Goal: Use online tool/utility: Utilize a website feature to perform a specific function

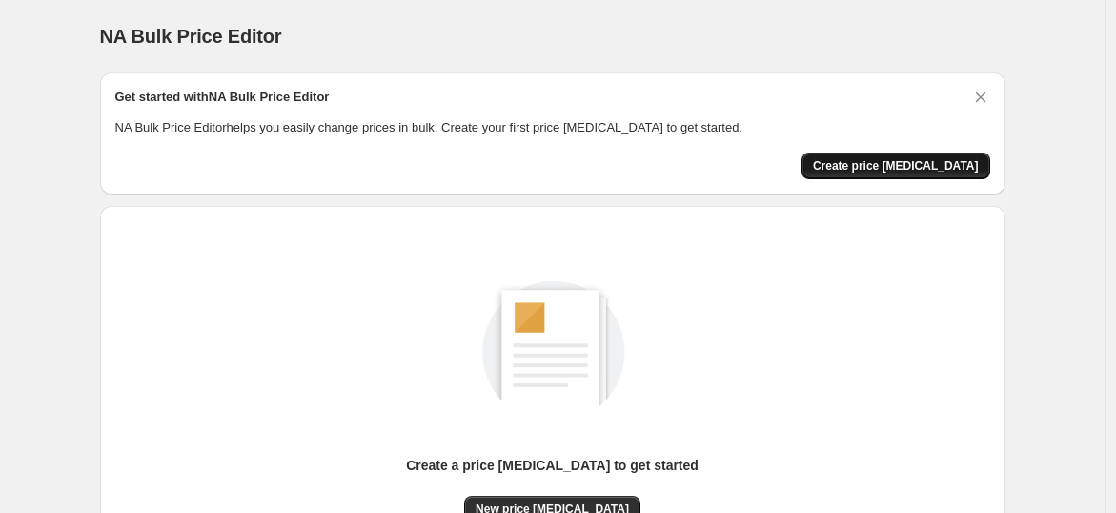
click at [896, 165] on span "Create price [MEDICAL_DATA]" at bounding box center [896, 165] width 166 height 15
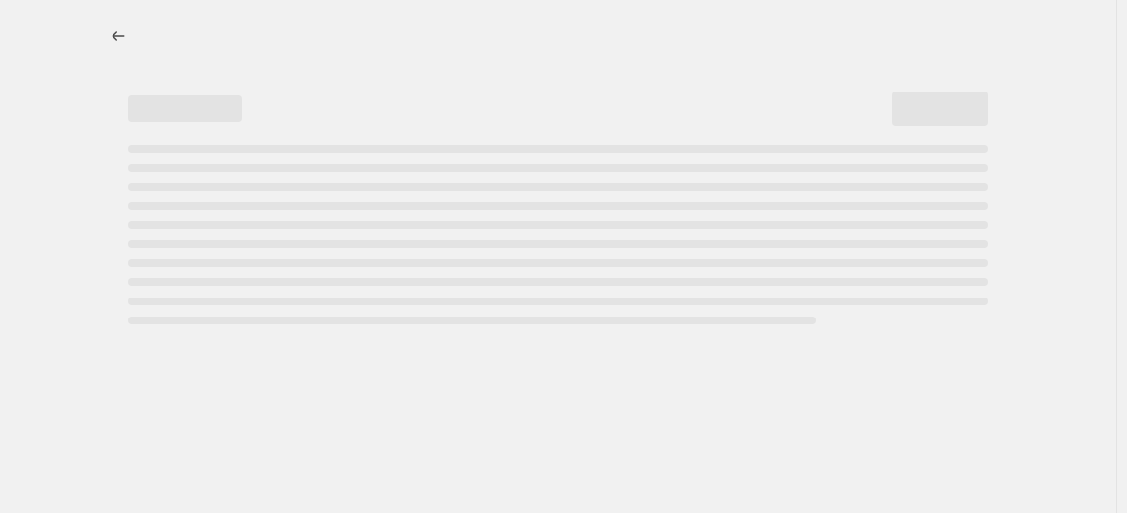
select select "percentage"
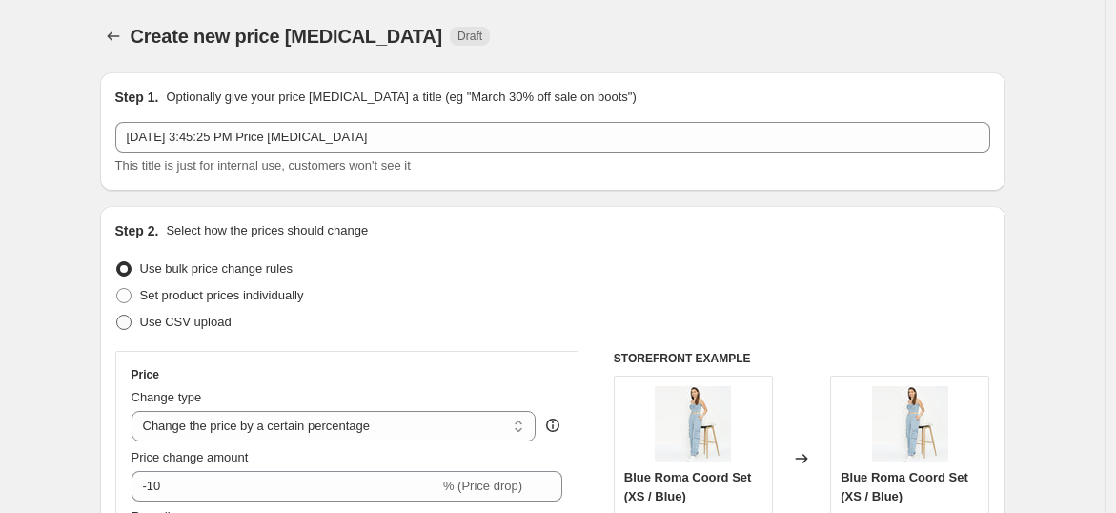
click at [160, 324] on span "Use CSV upload" at bounding box center [186, 322] width 92 height 14
click at [117, 316] on input "Use CSV upload" at bounding box center [116, 315] width 1 height 1
radio input "true"
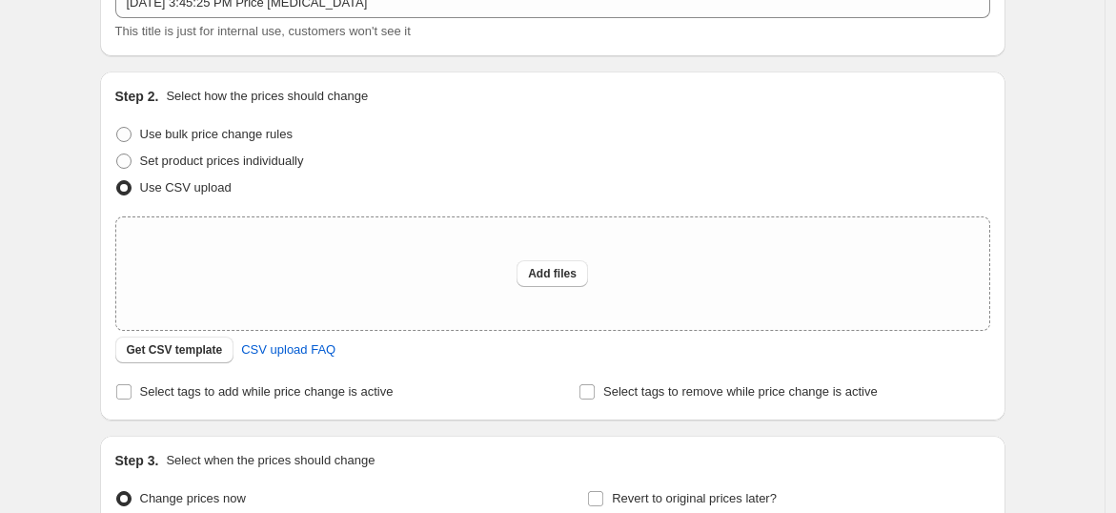
scroll to position [212, 0]
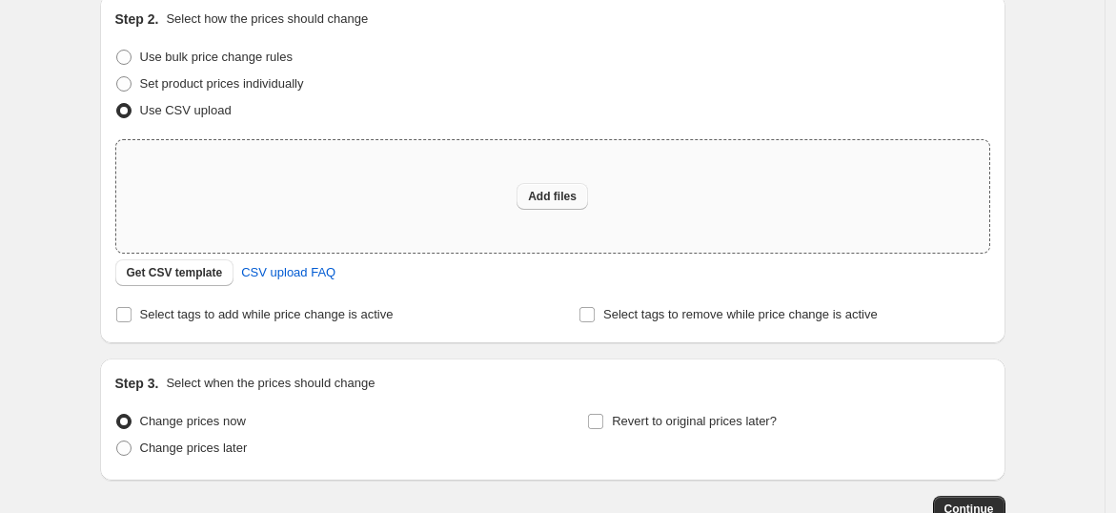
click at [553, 196] on span "Add files" at bounding box center [552, 196] width 49 height 15
click at [186, 269] on span "Get CSV template" at bounding box center [175, 272] width 96 height 15
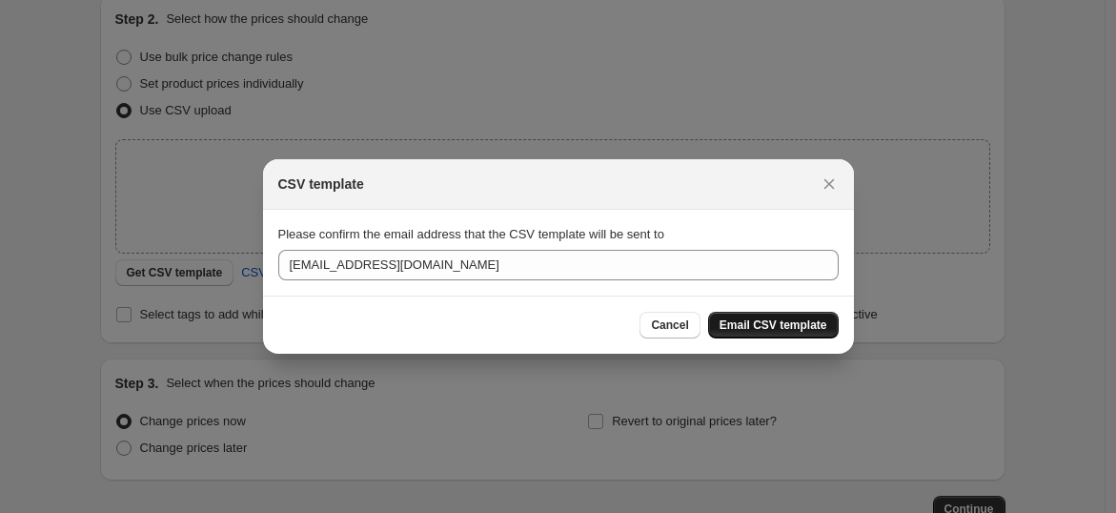
click at [741, 326] on span "Email CSV template" at bounding box center [774, 324] width 108 height 15
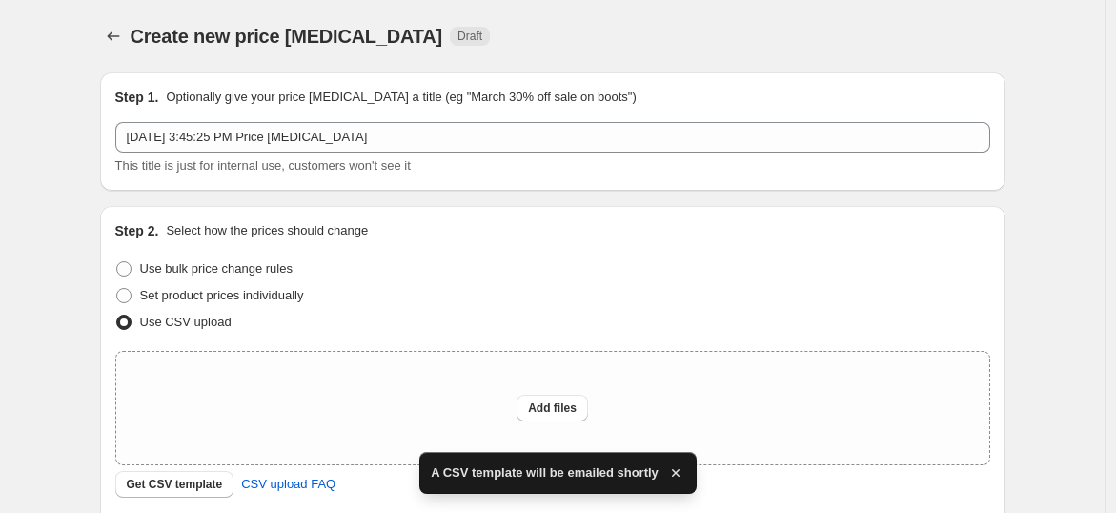
scroll to position [212, 0]
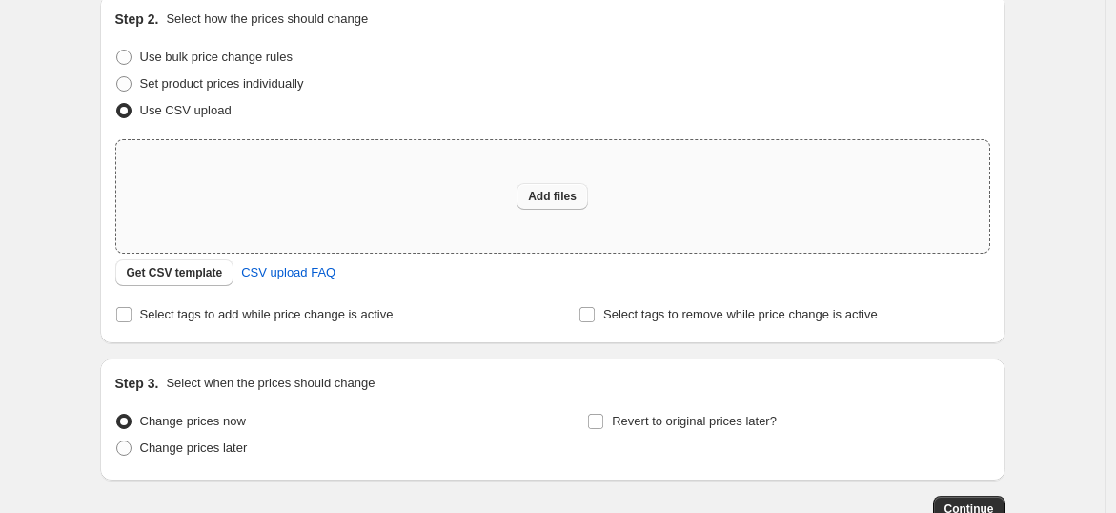
click at [558, 191] on span "Add files" at bounding box center [552, 196] width 49 height 15
type input "C:\fakepath\csv_template_user_63545.csv"
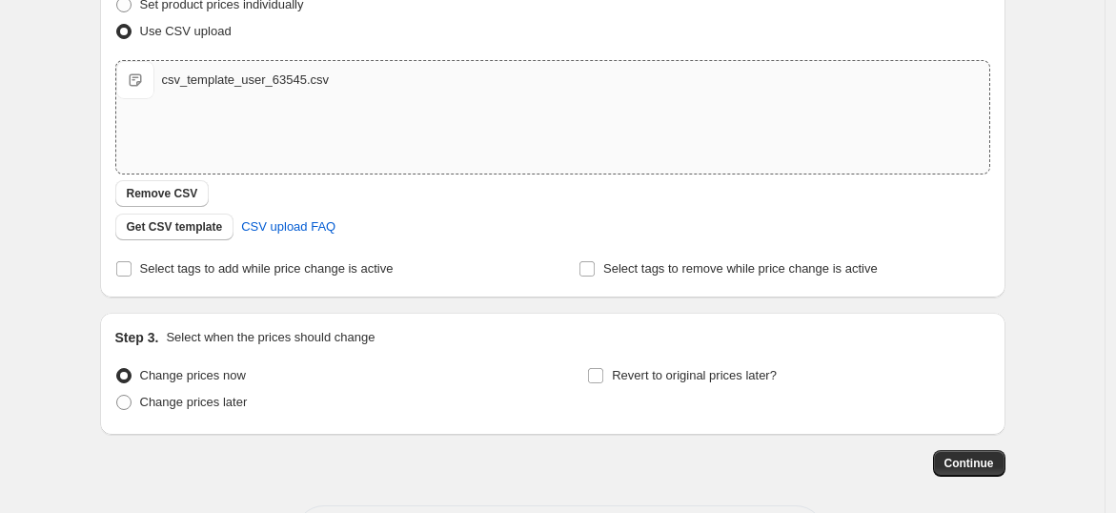
scroll to position [317, 0]
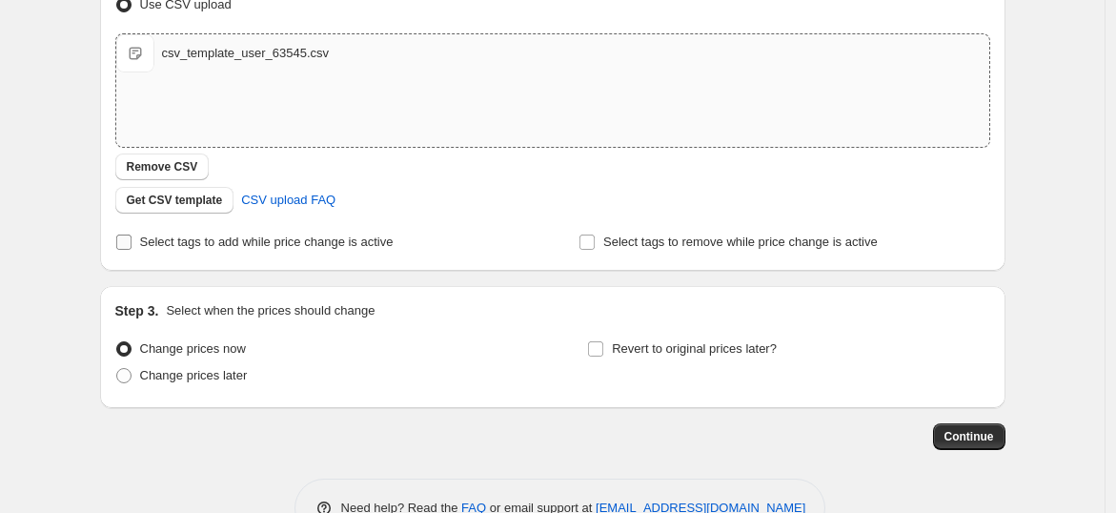
click at [128, 238] on input "Select tags to add while price change is active" at bounding box center [123, 242] width 15 height 15
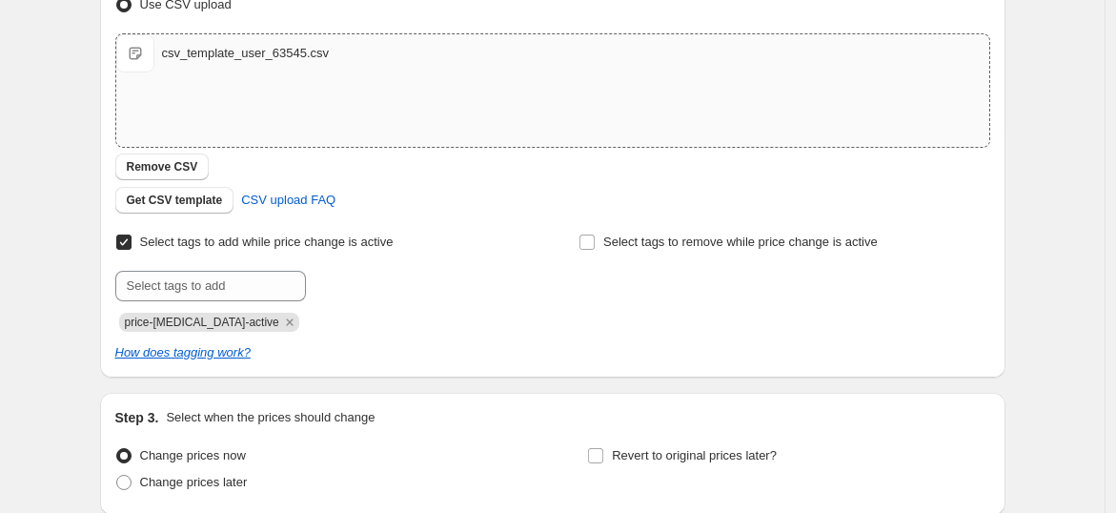
click at [132, 238] on input "Select tags to add while price change is active" at bounding box center [123, 242] width 15 height 15
checkbox input "false"
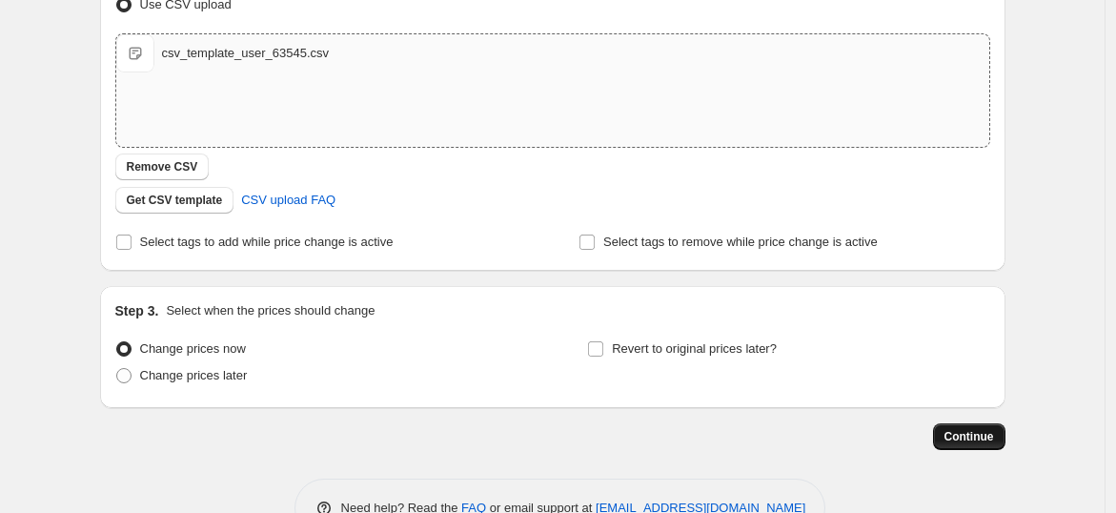
click at [989, 430] on span "Continue" at bounding box center [970, 436] width 50 height 15
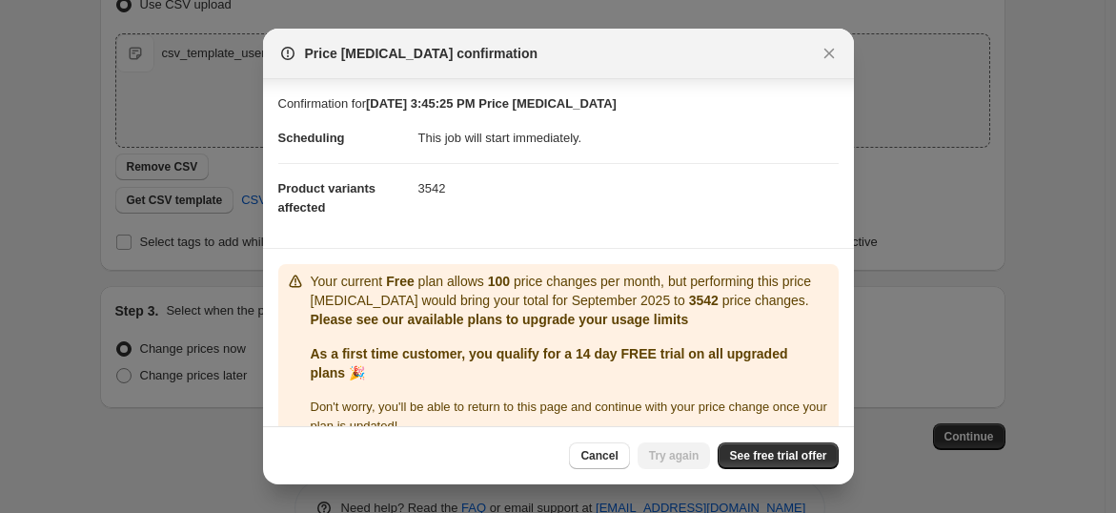
scroll to position [31, 0]
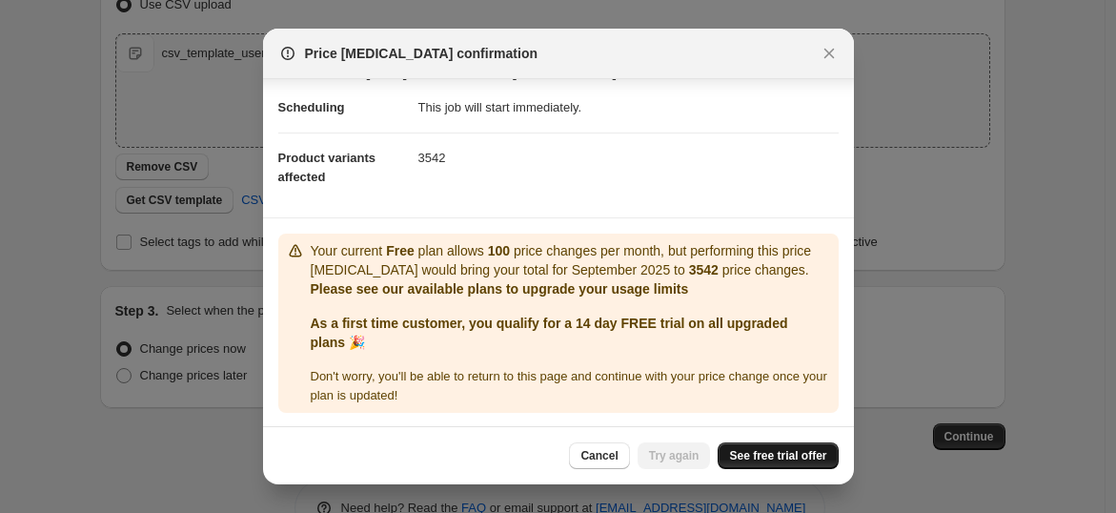
click at [764, 467] on link "See free trial offer" at bounding box center [778, 455] width 120 height 27
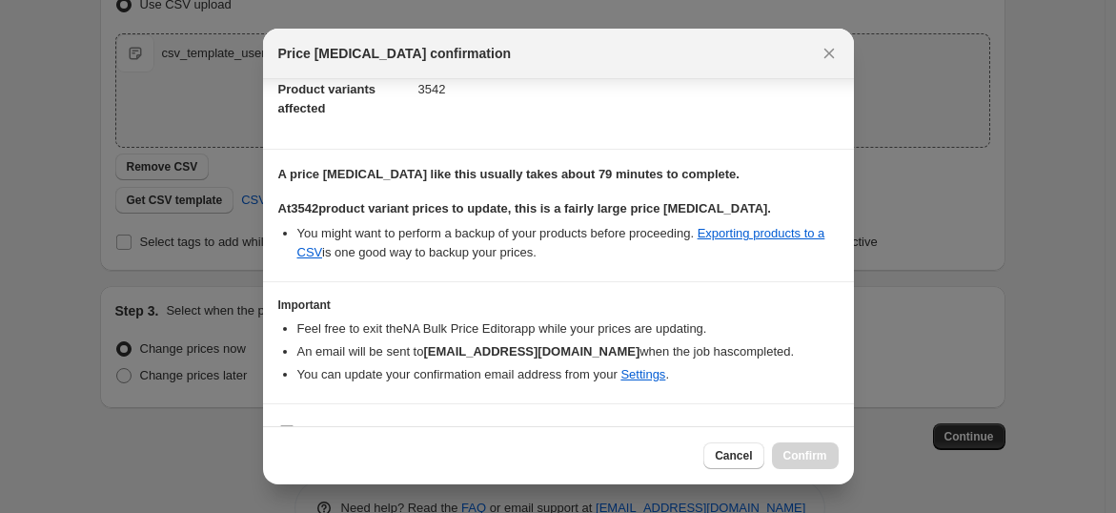
scroll to position [133, 0]
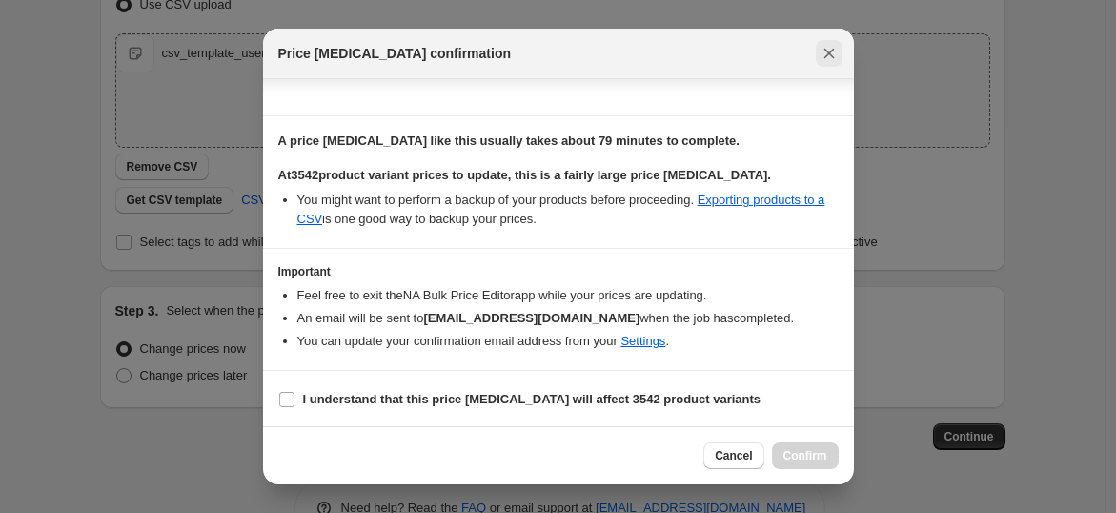
click at [824, 57] on icon "Close" at bounding box center [829, 54] width 10 height 10
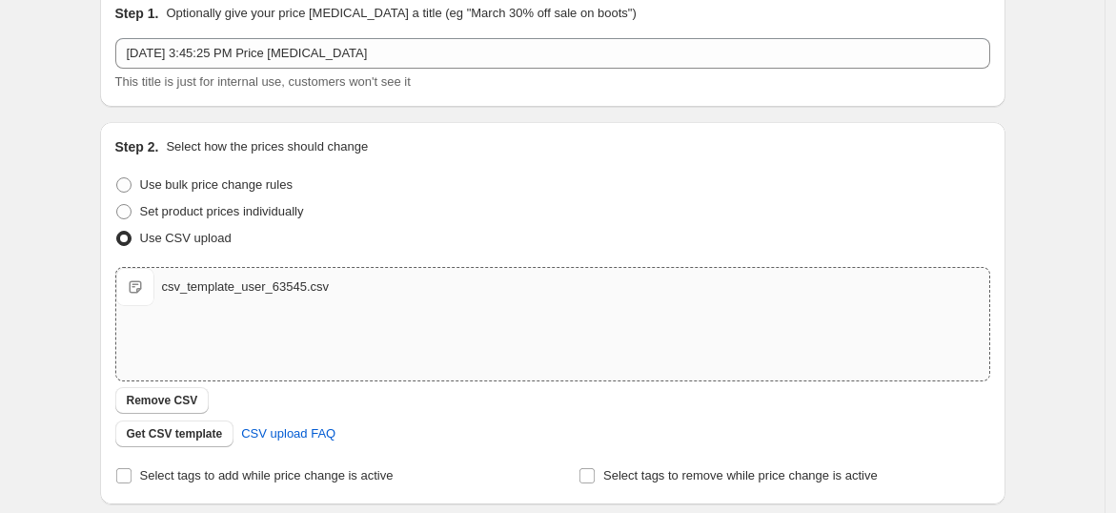
scroll to position [212, 0]
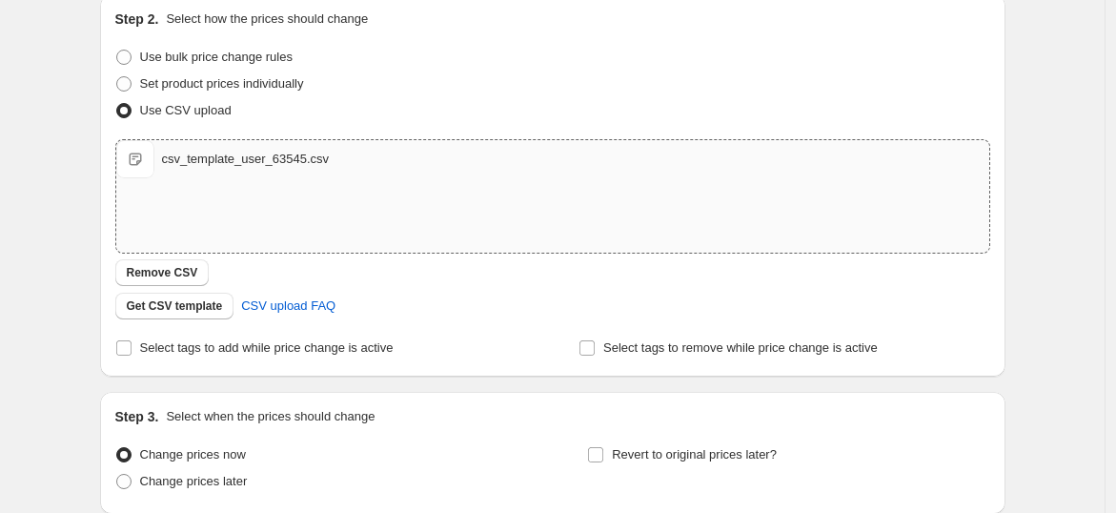
click at [229, 157] on div "csv_template_user_63545.csv" at bounding box center [246, 159] width 168 height 19
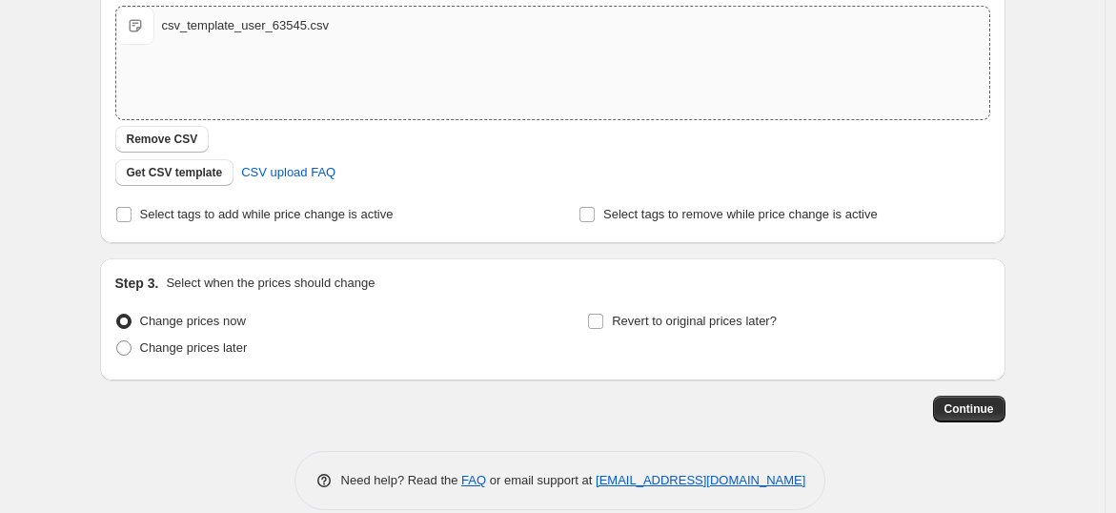
scroll to position [370, 0]
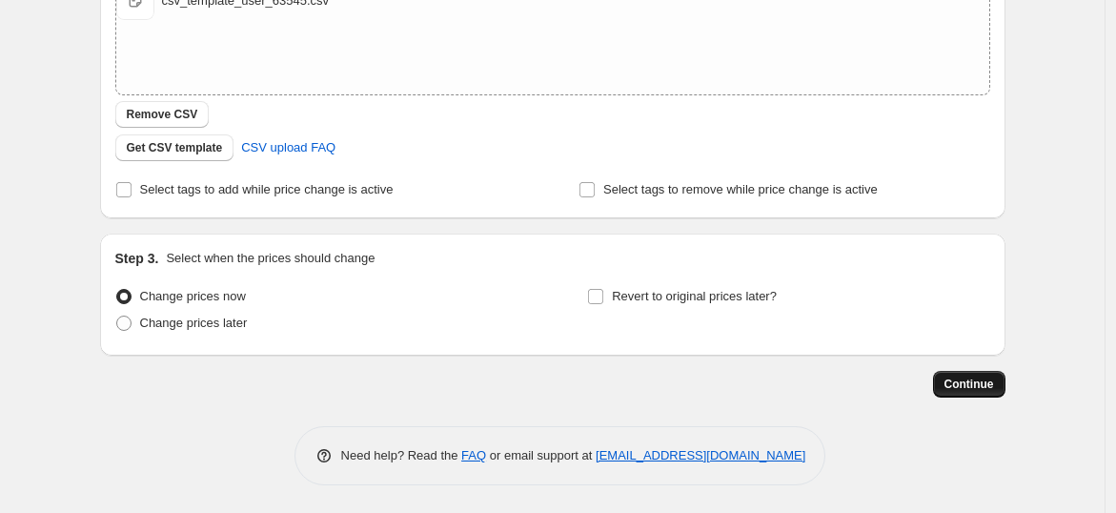
click at [965, 376] on button "Continue" at bounding box center [969, 384] width 72 height 27
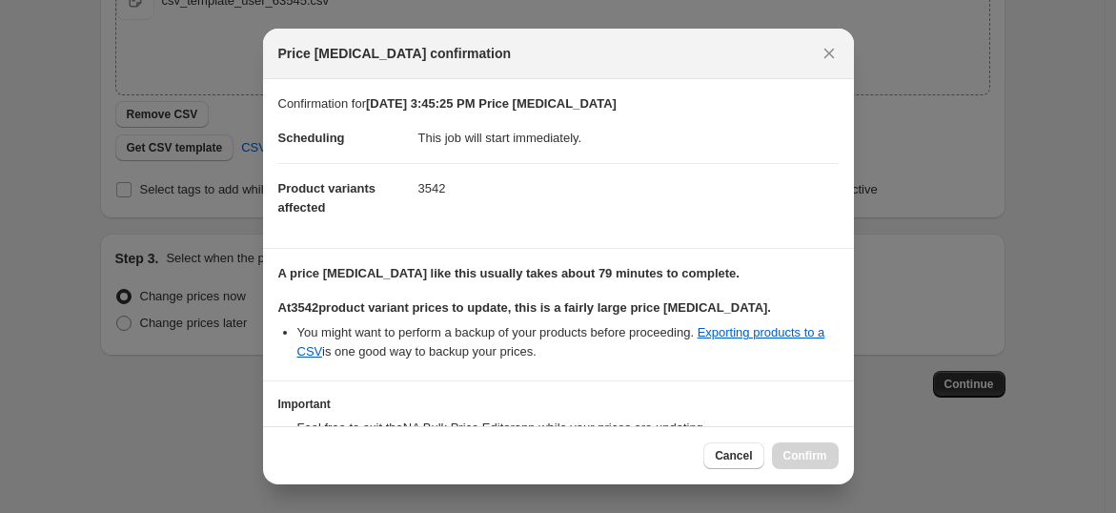
click at [213, 382] on div at bounding box center [558, 256] width 1116 height 513
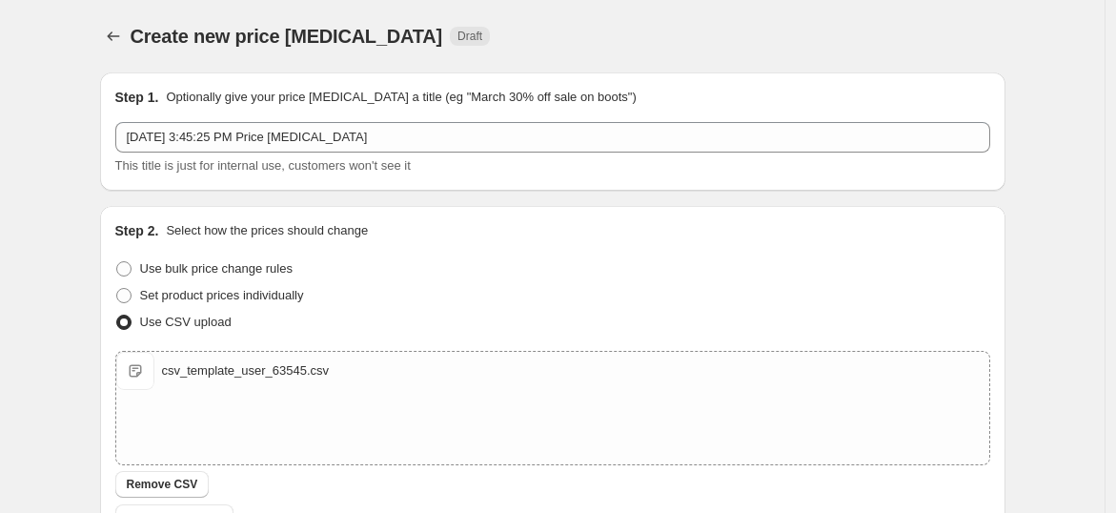
scroll to position [370, 0]
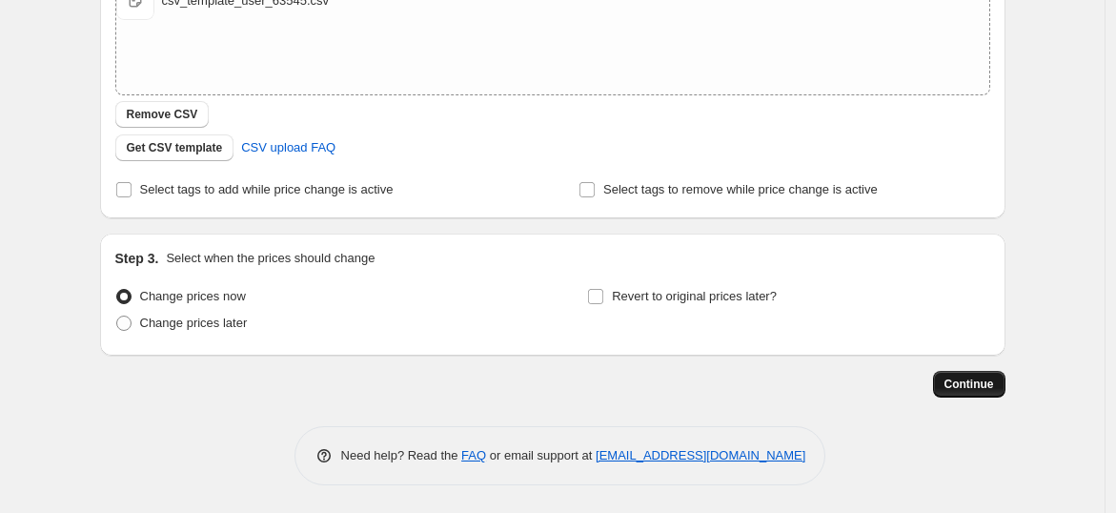
click at [969, 389] on span "Continue" at bounding box center [970, 384] width 50 height 15
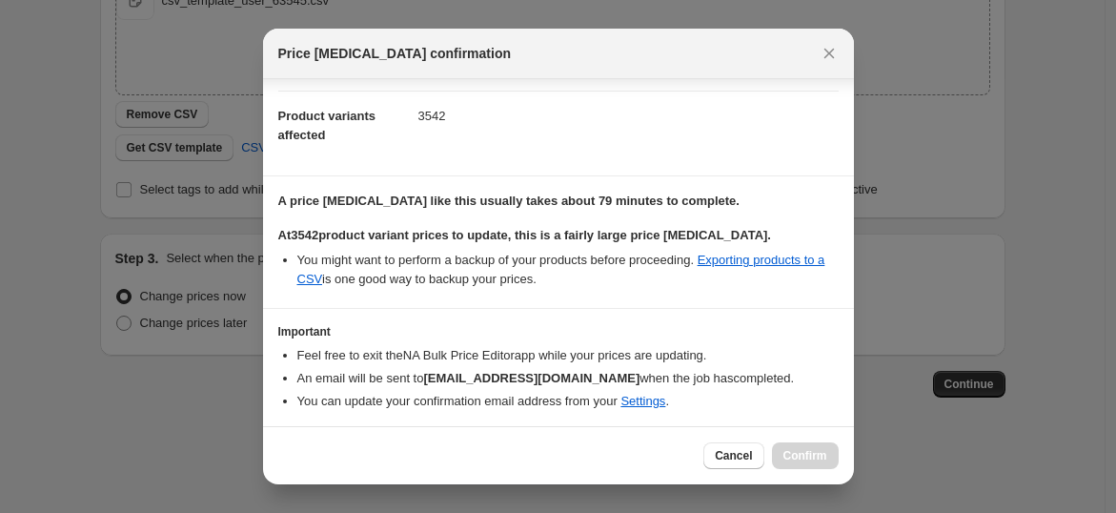
scroll to position [133, 0]
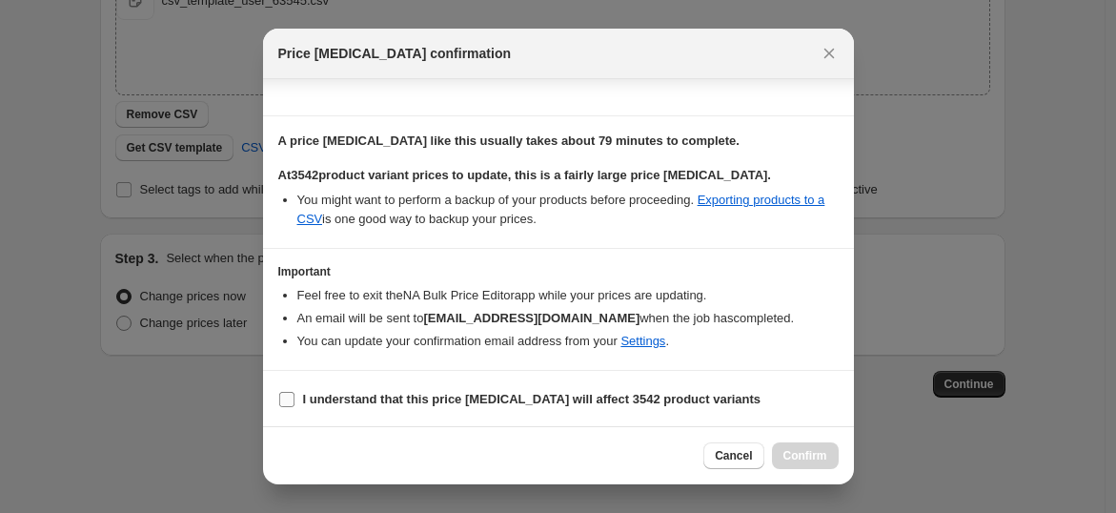
click at [294, 396] on span ":r20:" at bounding box center [286, 399] width 17 height 17
click at [294, 396] on input "I understand that this price change job will affect 3542 product variants" at bounding box center [286, 399] width 15 height 15
checkbox input "true"
click at [824, 454] on span "Confirm" at bounding box center [806, 455] width 44 height 15
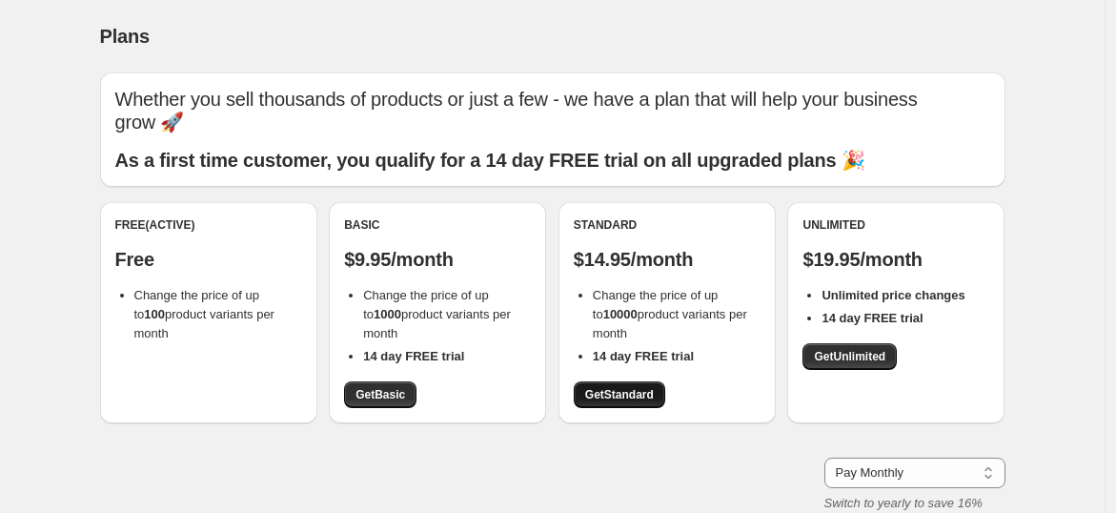
click at [639, 389] on span "Get Standard" at bounding box center [619, 394] width 69 height 15
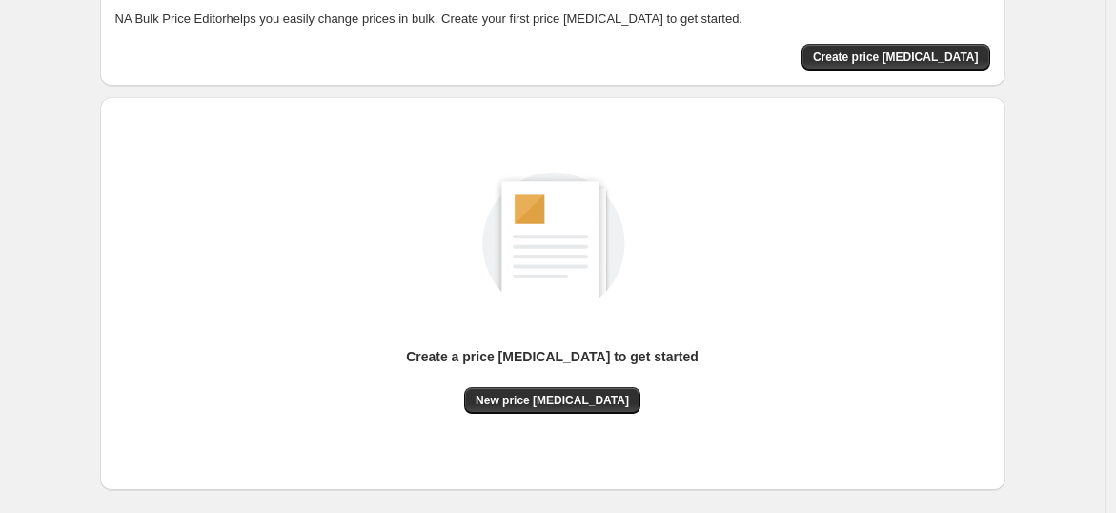
scroll to position [200, 0]
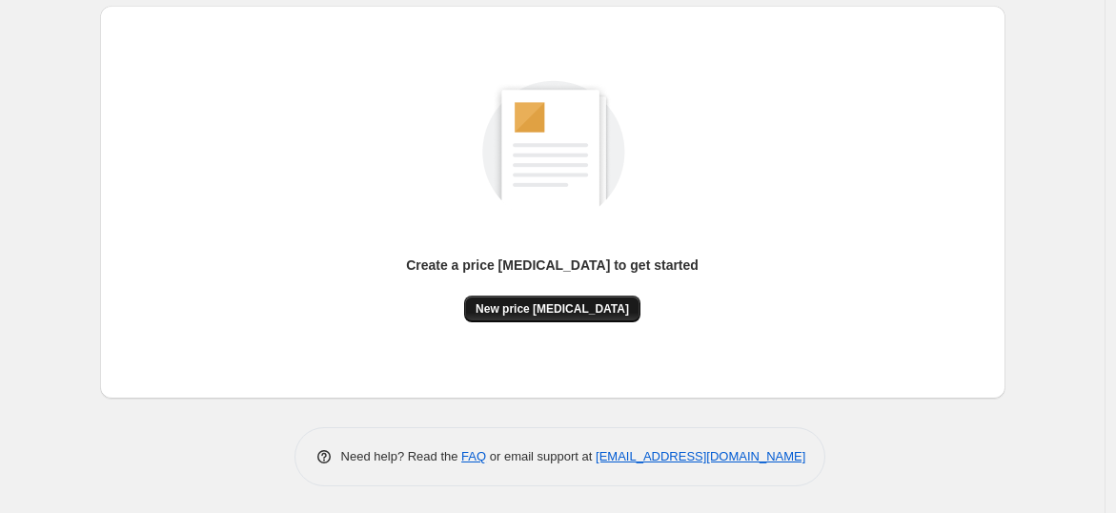
click at [566, 296] on button "New price change job" at bounding box center [552, 309] width 176 height 27
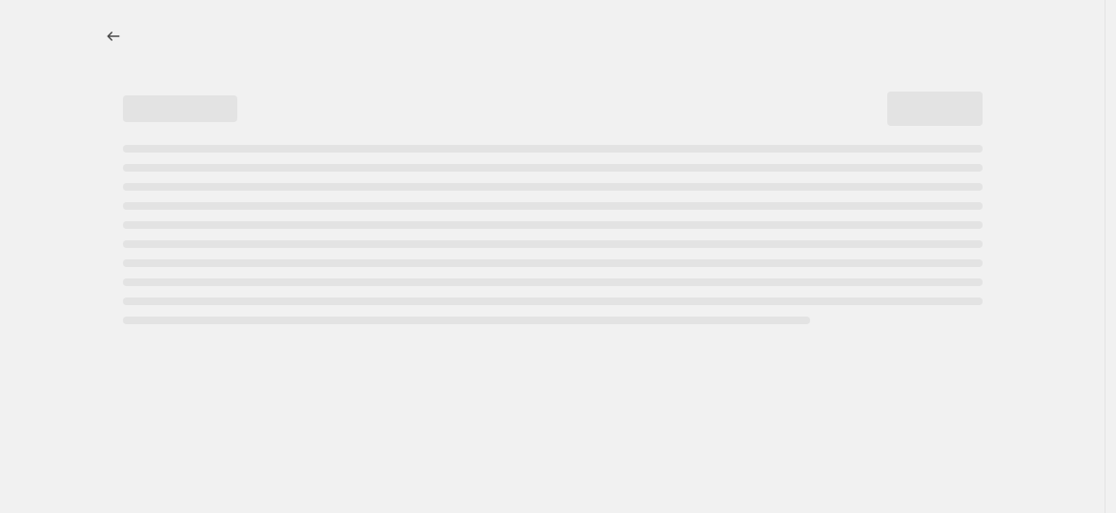
select select "percentage"
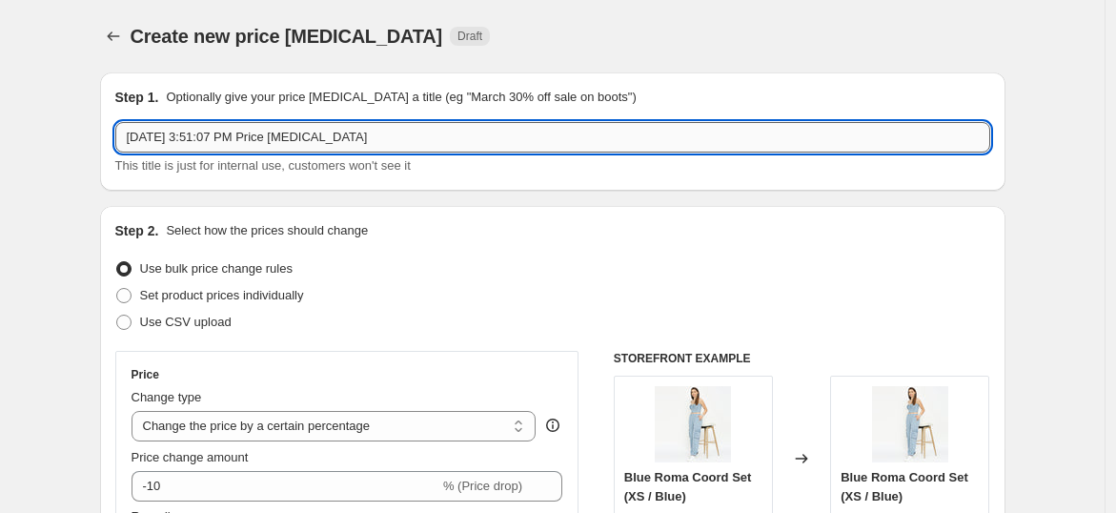
drag, startPoint x: 130, startPoint y: 139, endPoint x: 373, endPoint y: 148, distance: 243.2
click at [373, 148] on input "Sep 16, 2025, 3:51:07 PM Price change job" at bounding box center [552, 137] width 875 height 31
click at [383, 137] on input "Sep 16, 2025, 3:51:07 PM Price change job" at bounding box center [552, 137] width 875 height 31
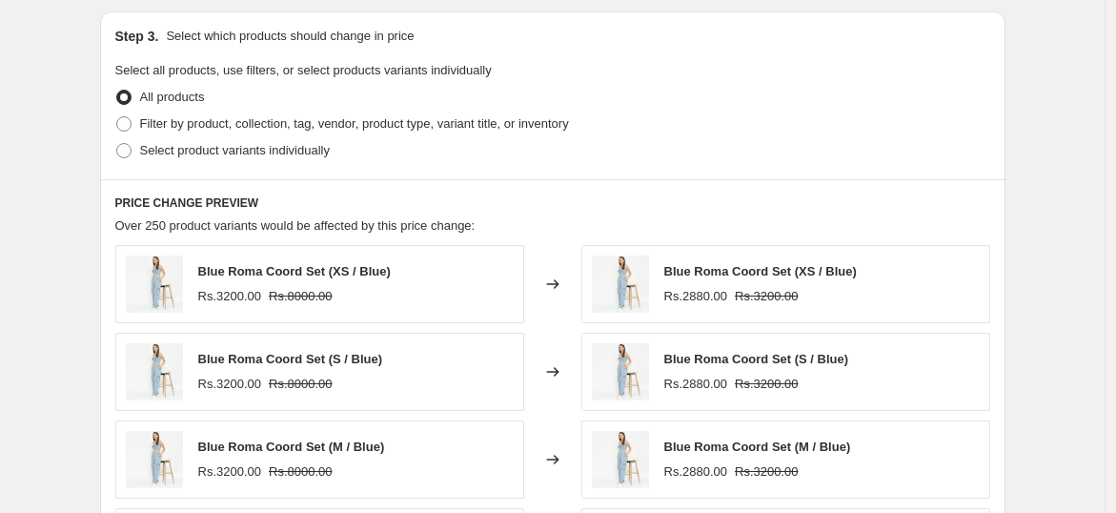
scroll to position [859, 0]
